Goal: Information Seeking & Learning: Learn about a topic

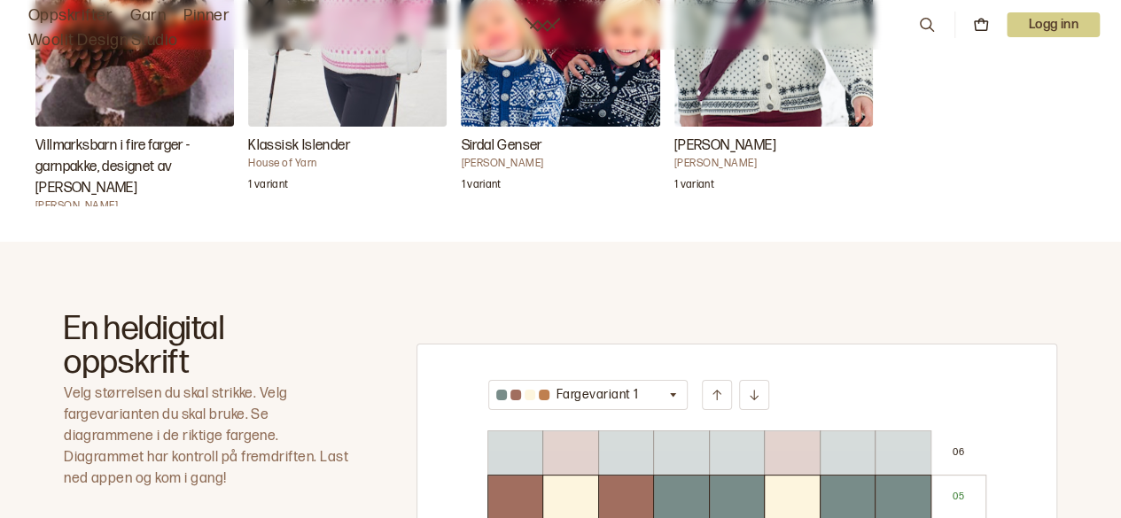
scroll to position [894, 0]
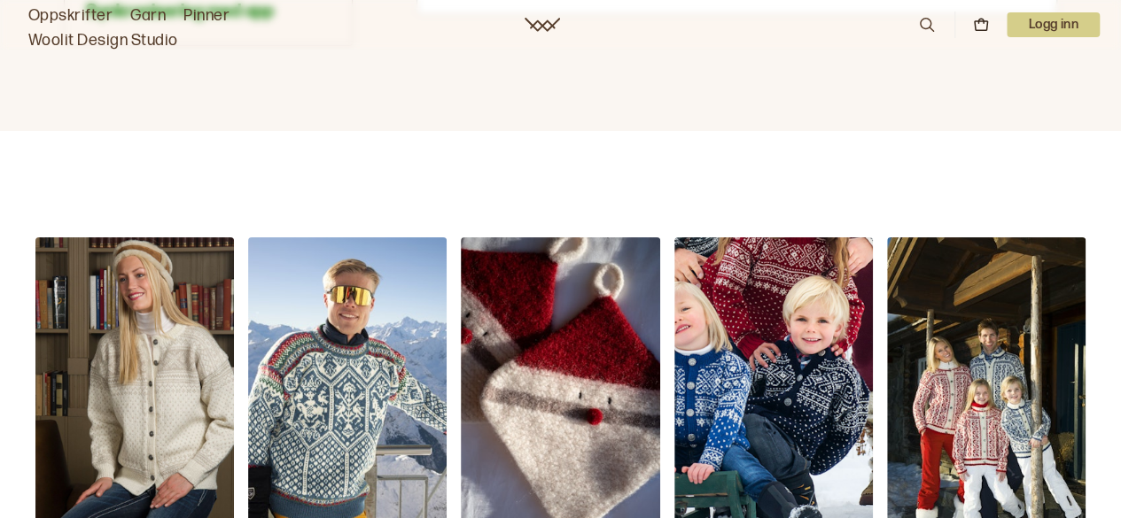
drag, startPoint x: 0, startPoint y: 0, endPoint x: 124, endPoint y: 214, distance: 247.0
click at [124, 238] on img "Setesdal Jakke" at bounding box center [134, 387] width 199 height 298
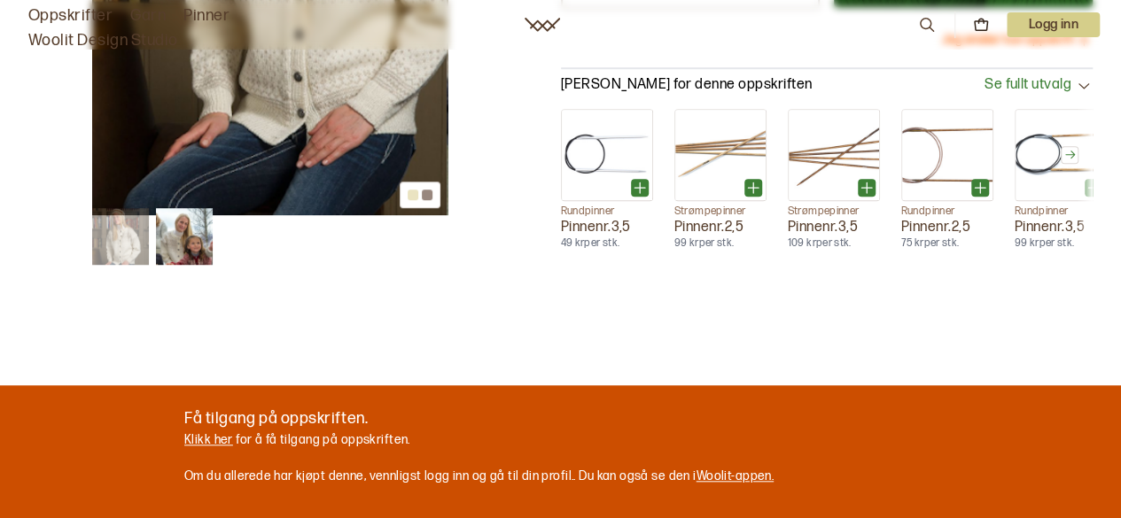
scroll to position [840, 0]
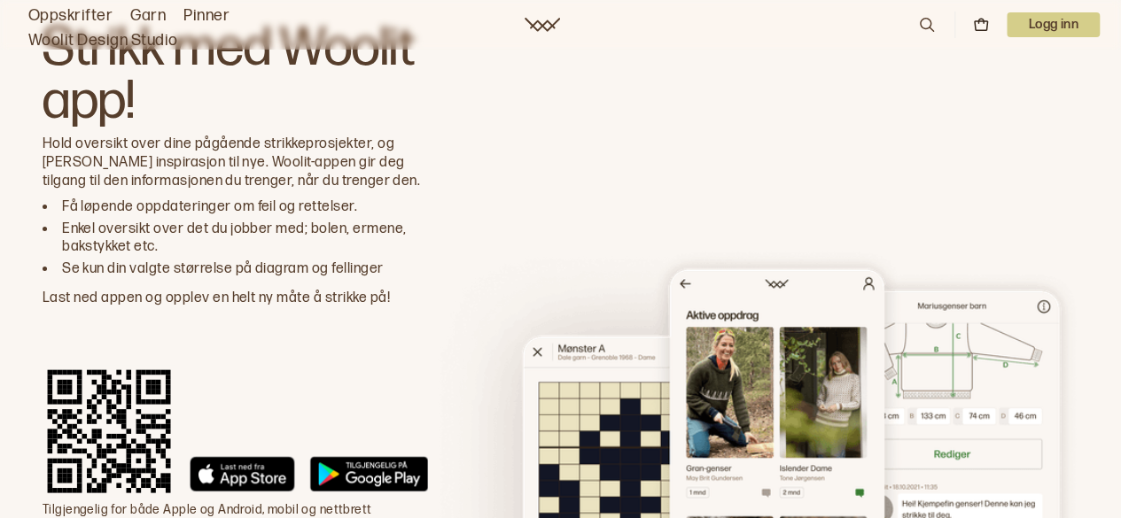
scroll to position [7829, 0]
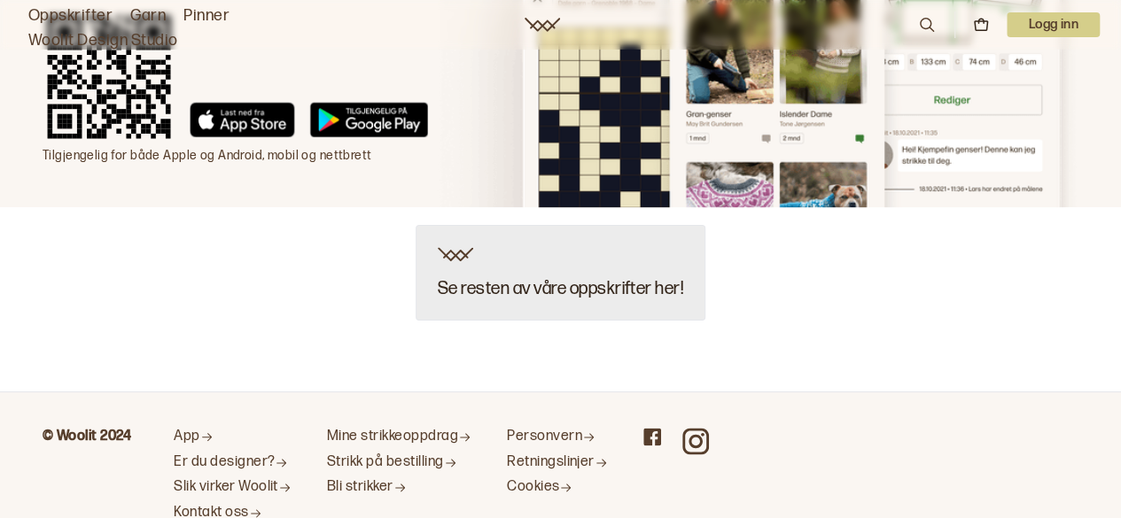
click at [477, 225] on div "Se resten av våre oppskrifter her!" at bounding box center [561, 273] width 290 height 96
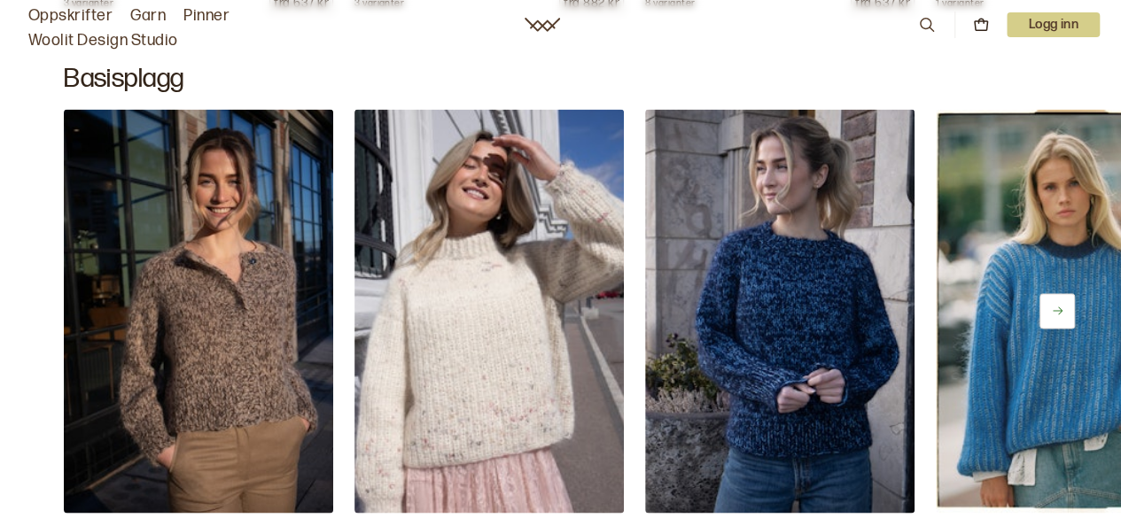
scroll to position [8147, 0]
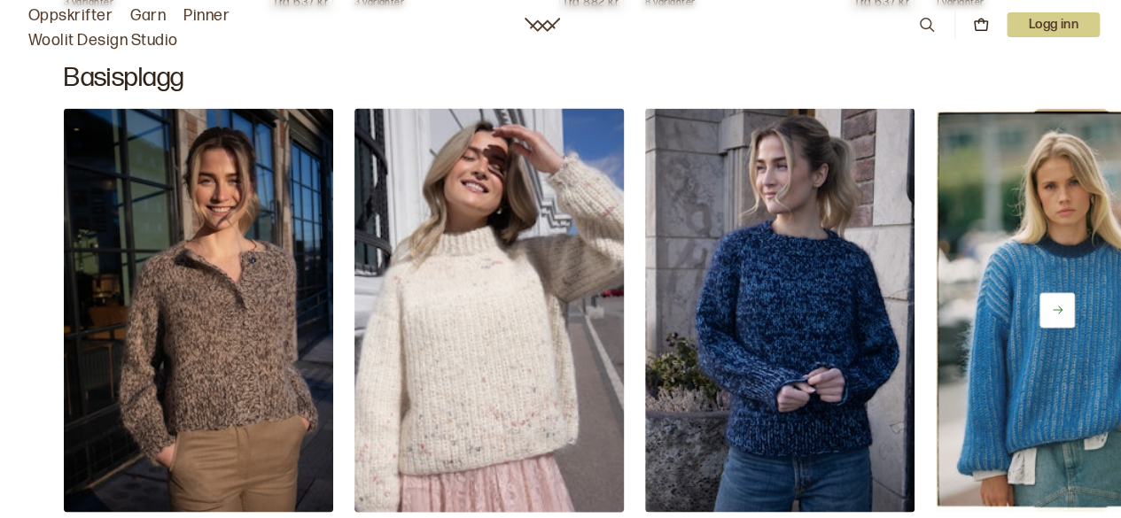
click at [456, 279] on img at bounding box center [488, 309] width 283 height 425
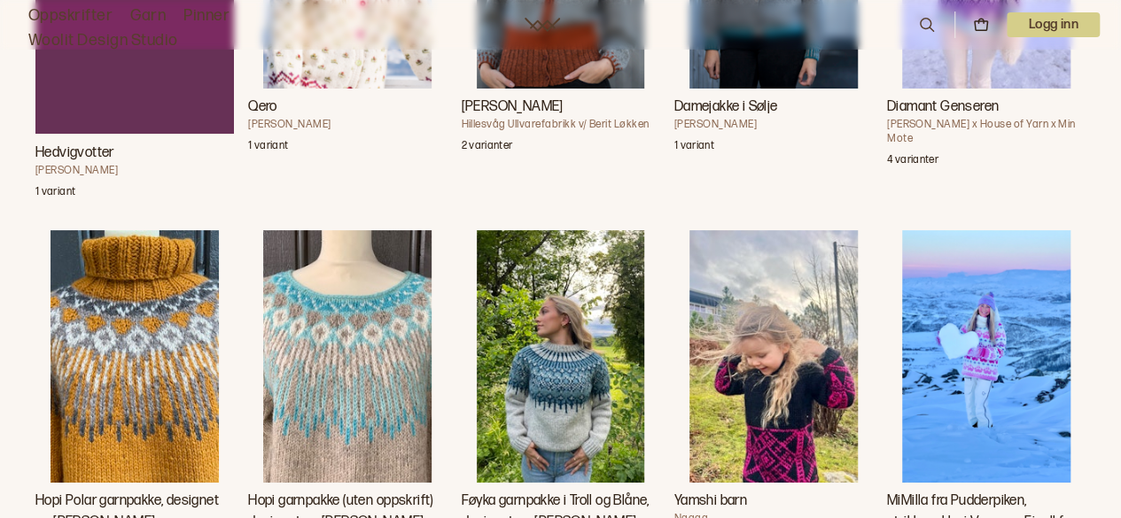
scroll to position [5295, 0]
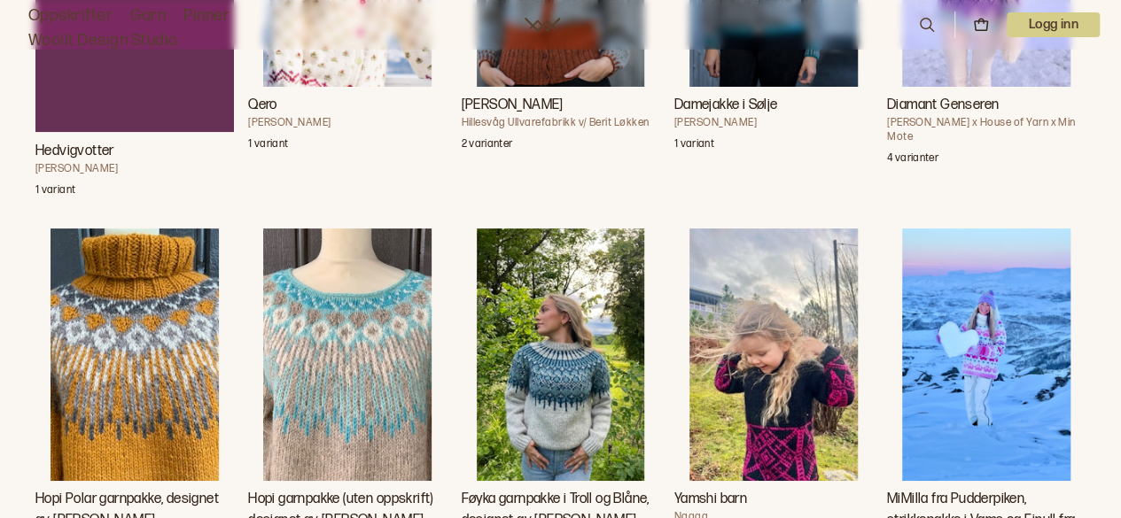
drag, startPoint x: 705, startPoint y: 222, endPoint x: 1013, endPoint y: 180, distance: 310.3
click at [1013, 169] on div "4 varianter" at bounding box center [986, 156] width 199 height 25
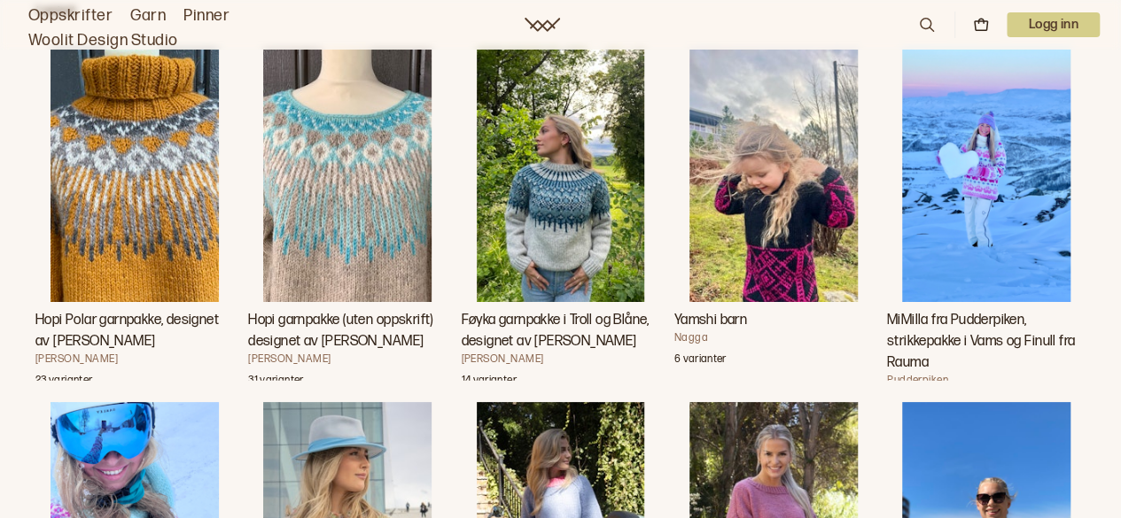
scroll to position [5553, 0]
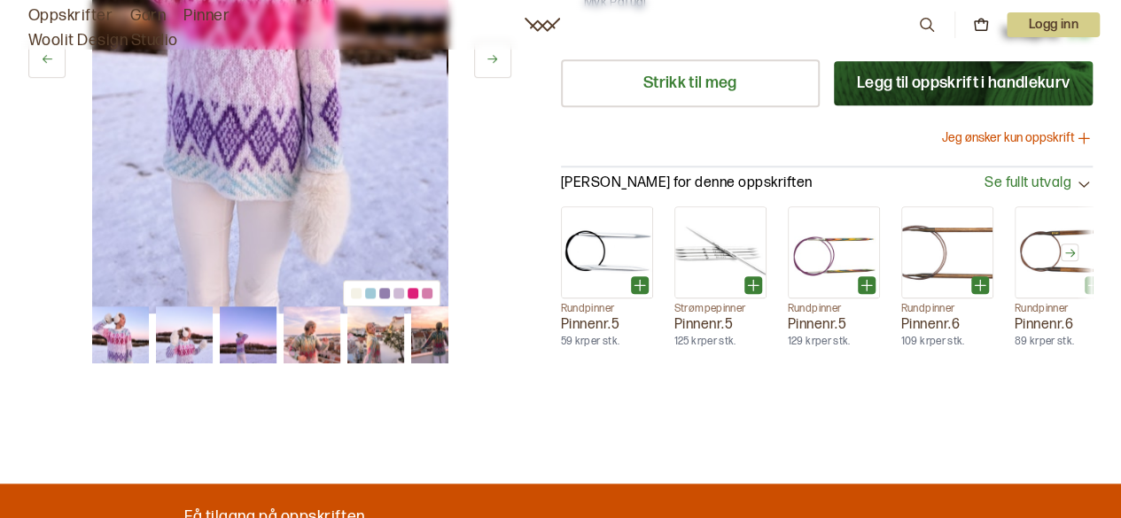
scroll to position [838, 0]
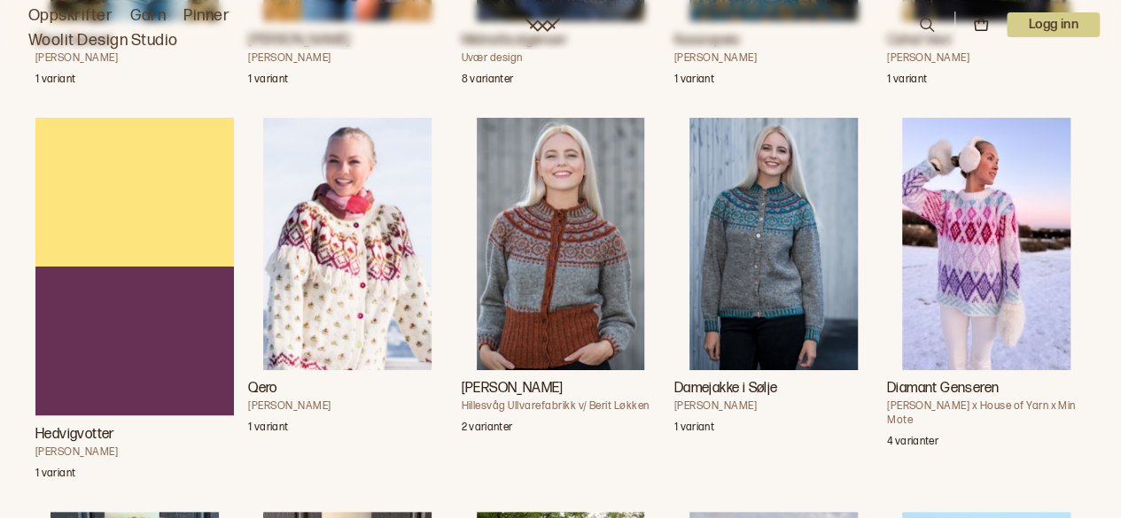
scroll to position [5011, 0]
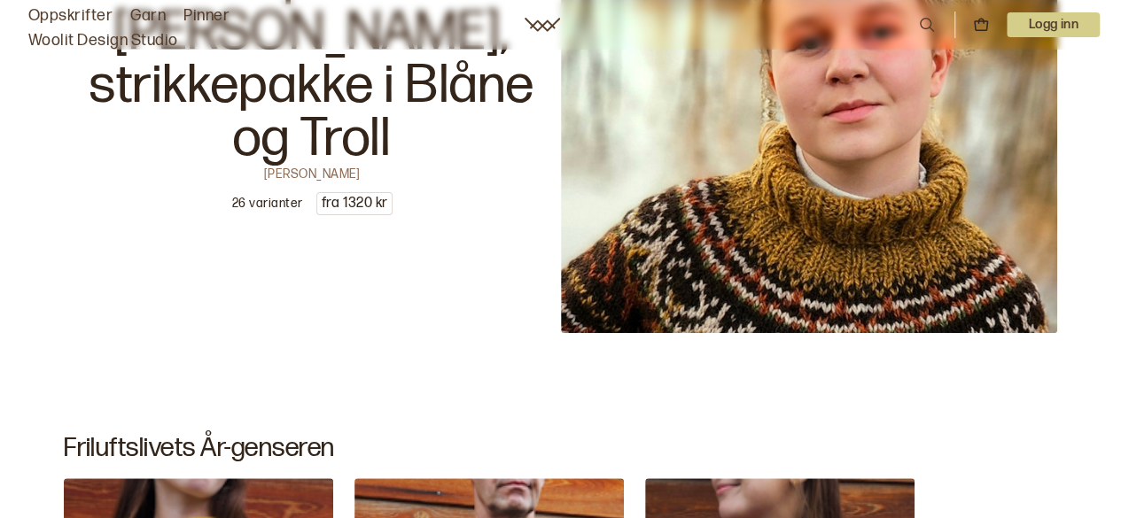
scroll to position [3471, 0]
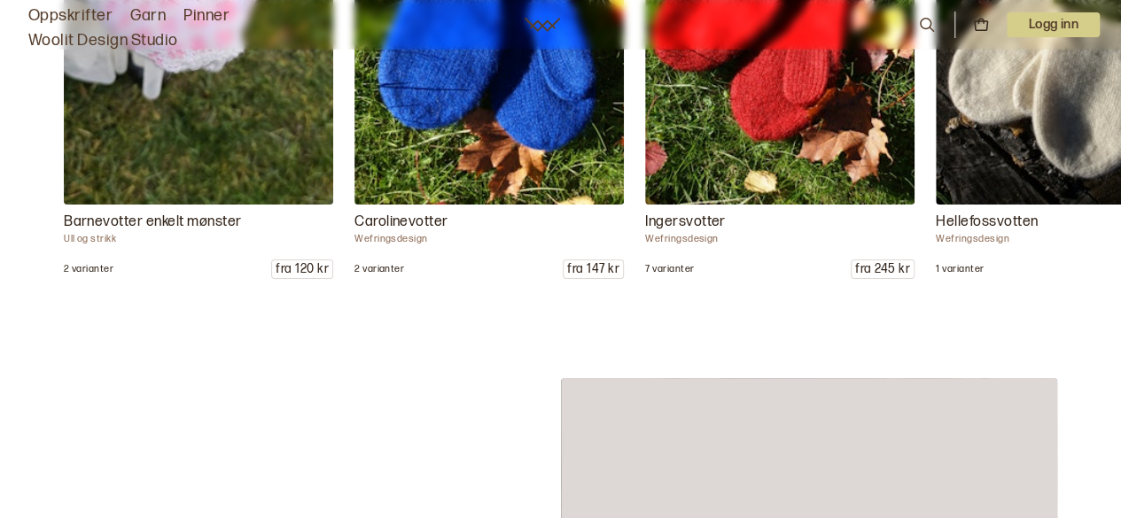
scroll to position [9026, 0]
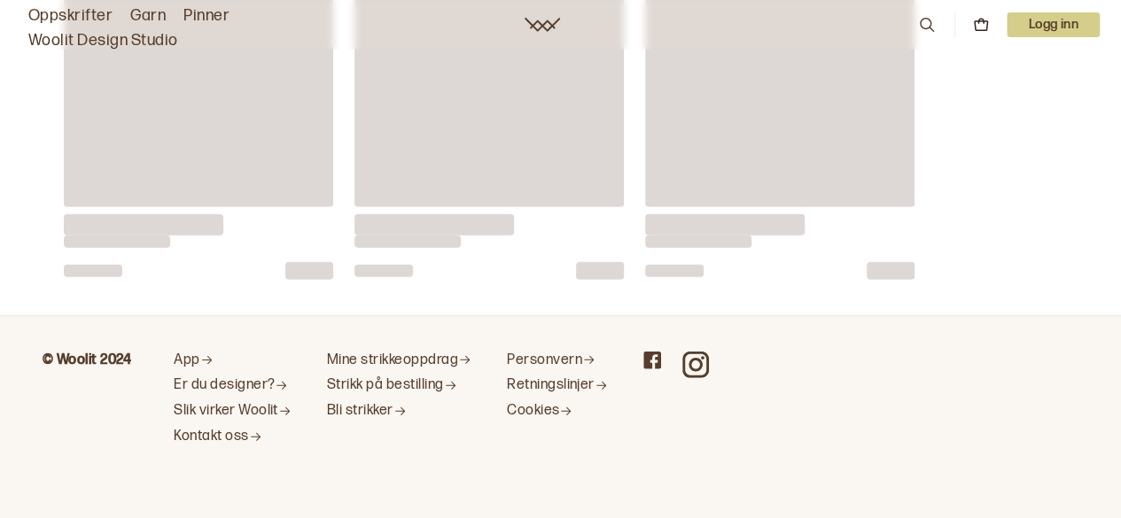
click at [539, 21] on icon at bounding box center [542, 25] width 35 height 14
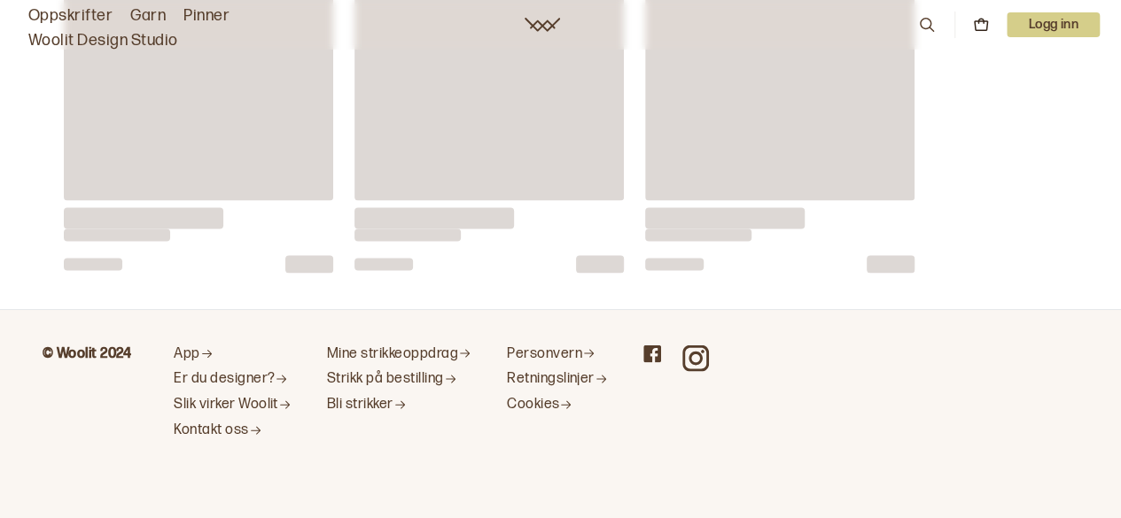
scroll to position [0, 0]
